Goal: Check status: Check status

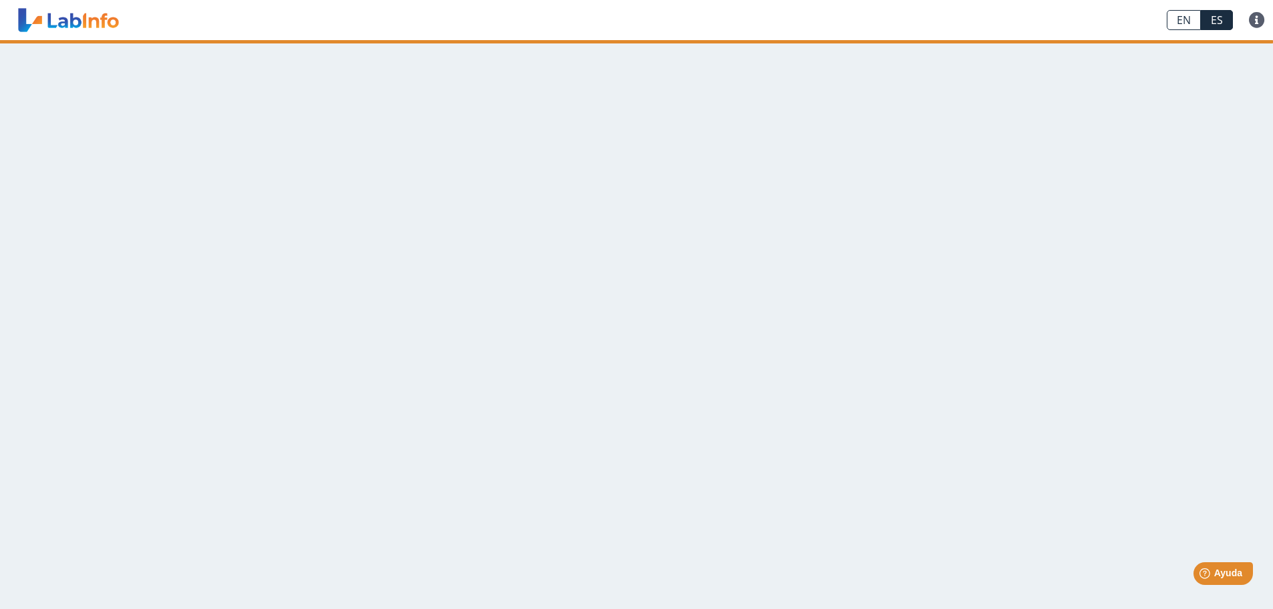
click at [1219, 17] on link "ES" at bounding box center [1217, 20] width 32 height 20
click at [83, 23] on link at bounding box center [68, 19] width 110 height 33
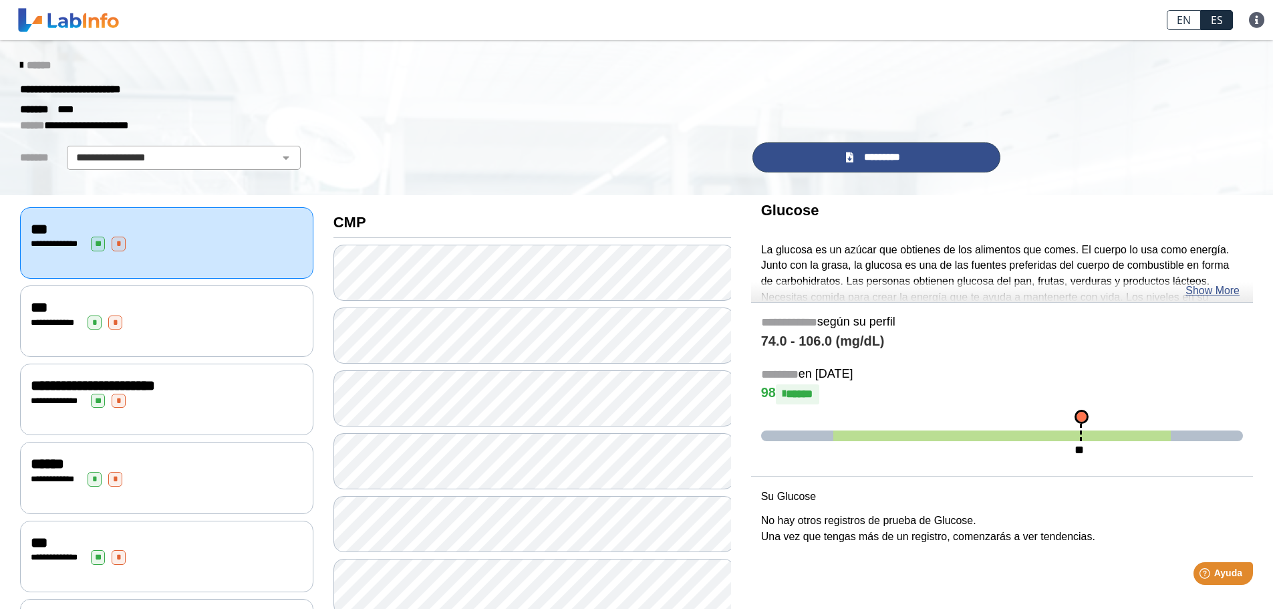
click at [819, 168] on link "*********" at bounding box center [877, 157] width 249 height 30
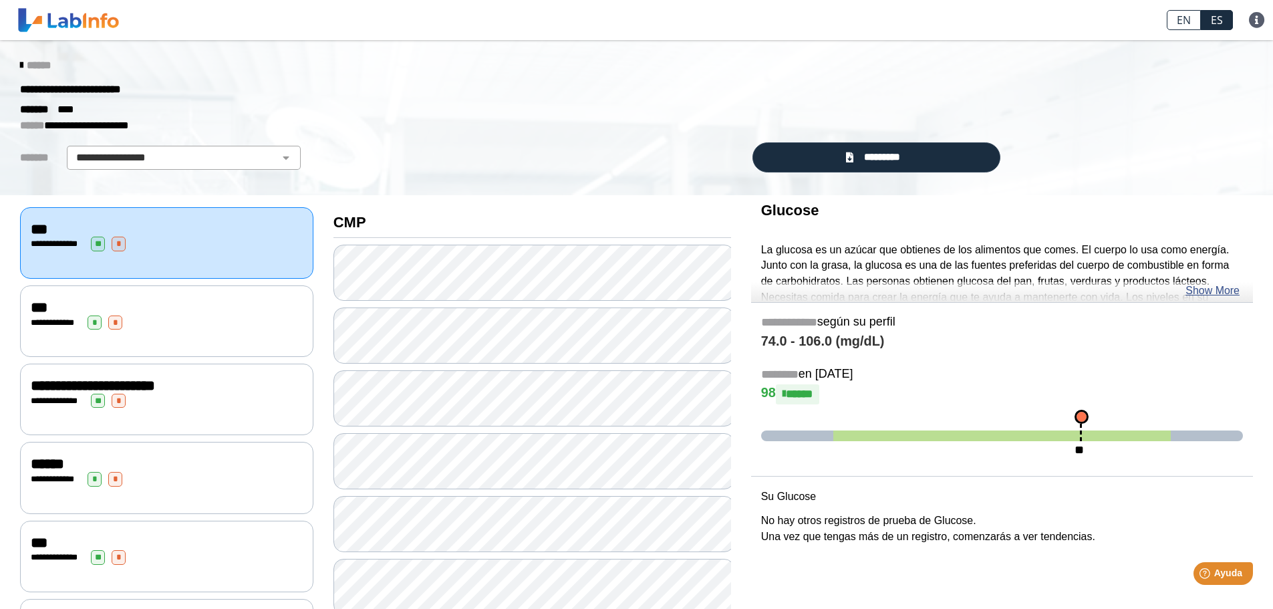
click at [35, 66] on span "******" at bounding box center [39, 65] width 24 height 10
